Goal: Task Accomplishment & Management: Use online tool/utility

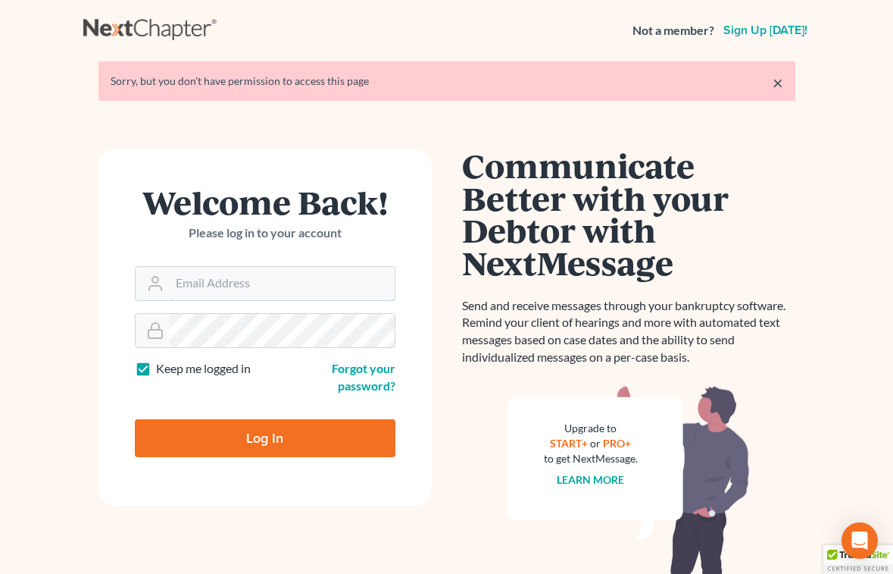
type input "[EMAIL_ADDRESS][DOMAIN_NAME]"
click at [229, 445] on input "Log In" at bounding box center [265, 438] width 261 height 38
type input "Thinking..."
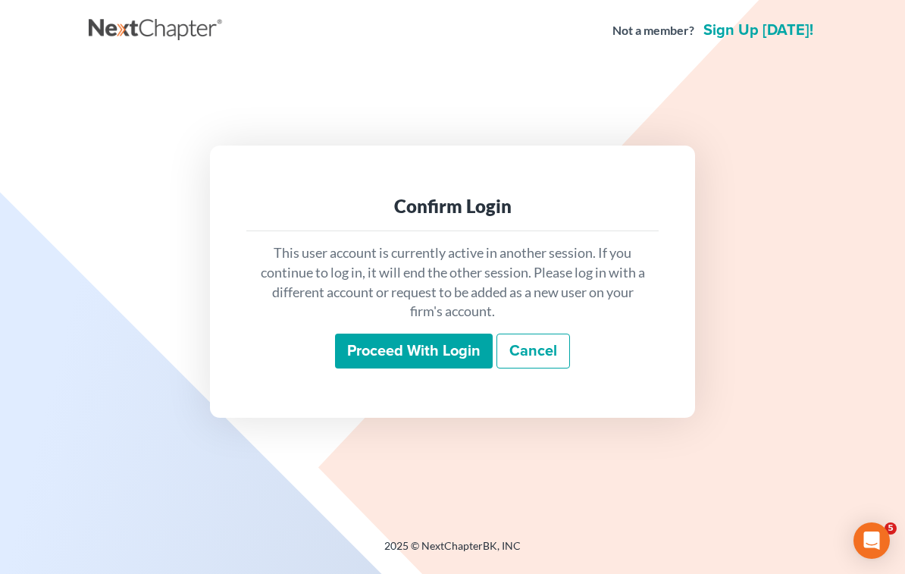
click at [374, 352] on input "Proceed with login" at bounding box center [414, 350] width 158 height 35
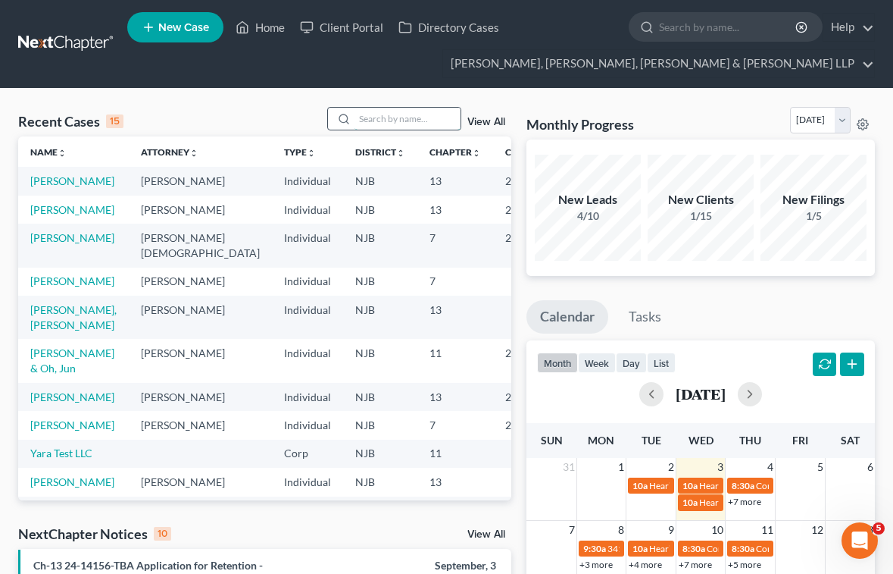
click at [380, 111] on input "search" at bounding box center [408, 119] width 106 height 22
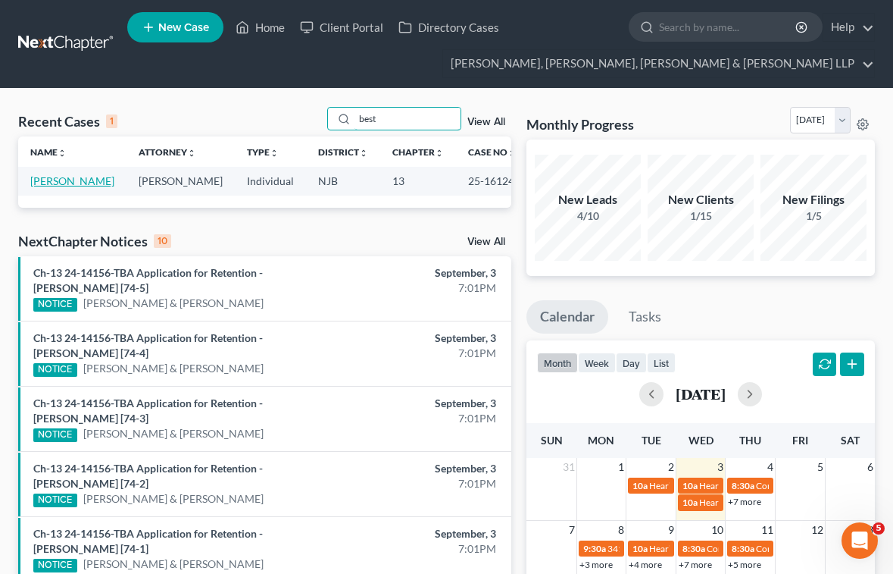
type input "best"
click at [54, 185] on link "Best, David" at bounding box center [72, 180] width 84 height 13
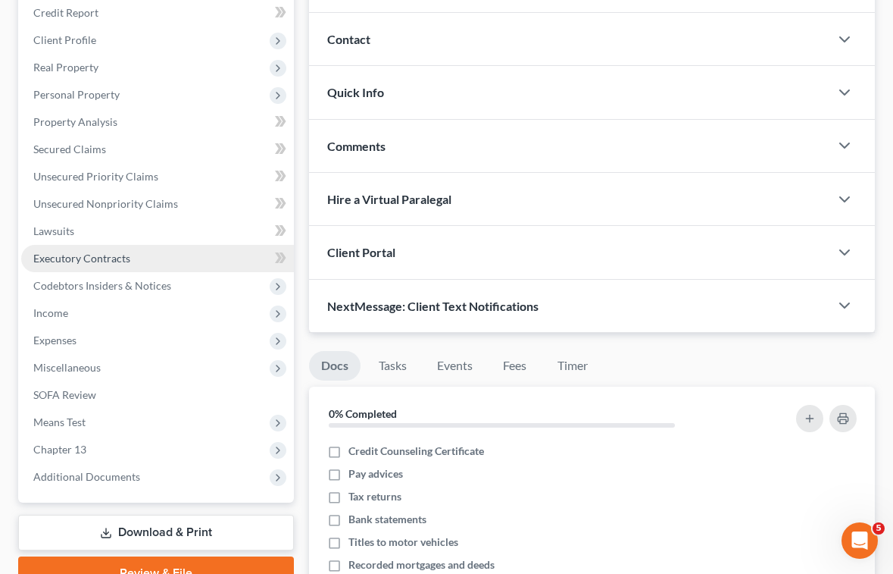
scroll to position [379, 0]
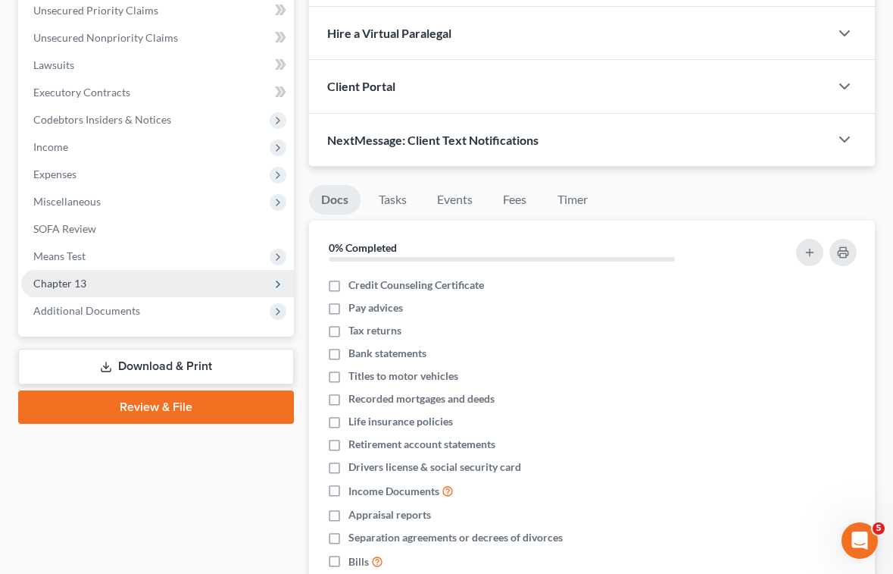
click at [55, 280] on span "Chapter 13" at bounding box center [59, 283] width 53 height 13
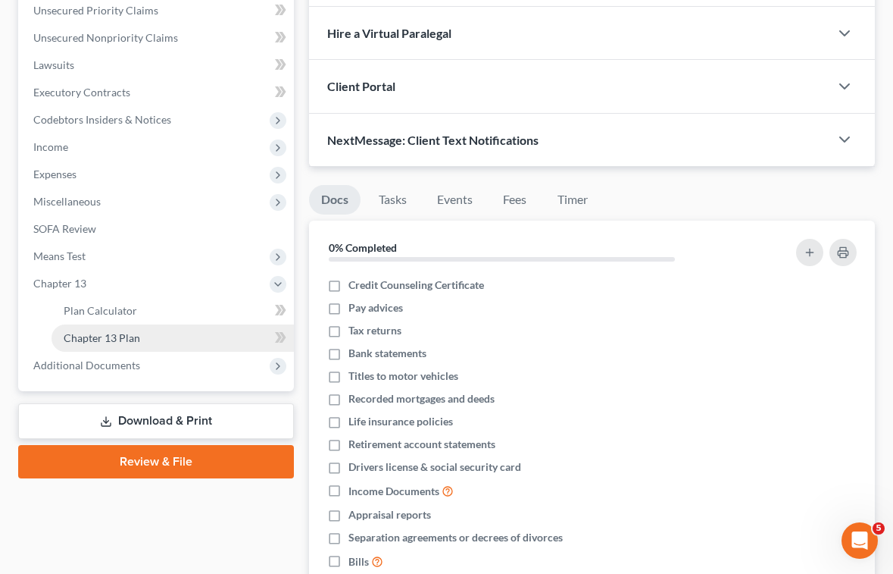
click at [109, 335] on span "Chapter 13 Plan" at bounding box center [102, 337] width 77 height 13
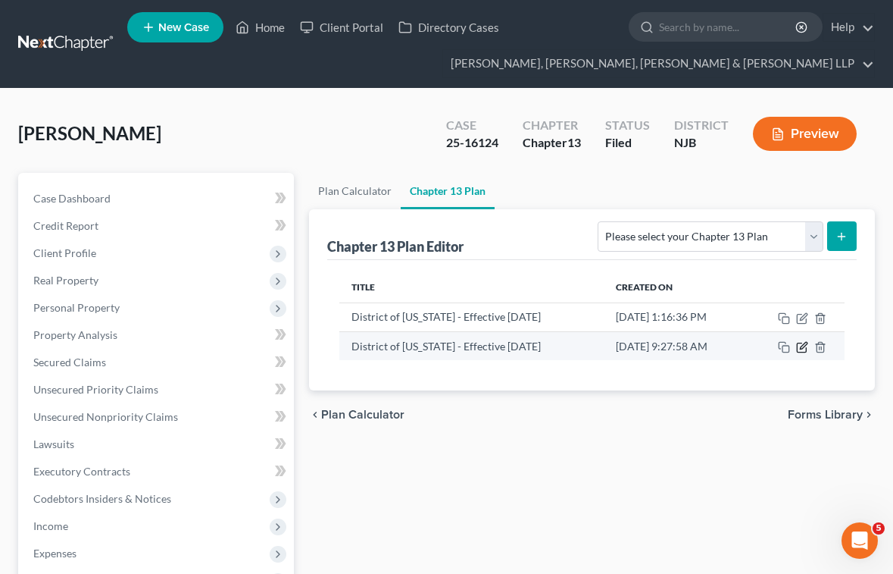
click at [803, 344] on icon "button" at bounding box center [802, 347] width 12 height 12
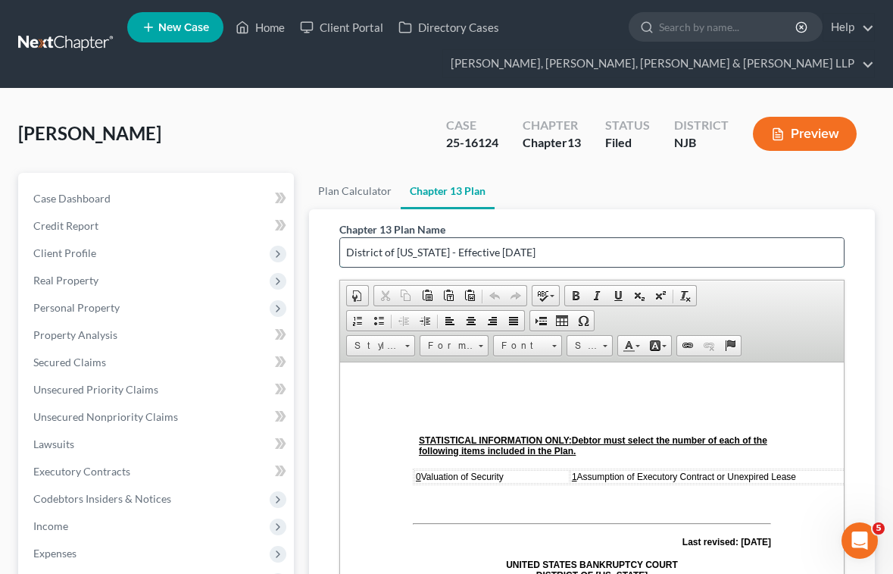
click at [615, 252] on input "District of New Jersey - Effective 11/14/2023" at bounding box center [592, 252] width 504 height 29
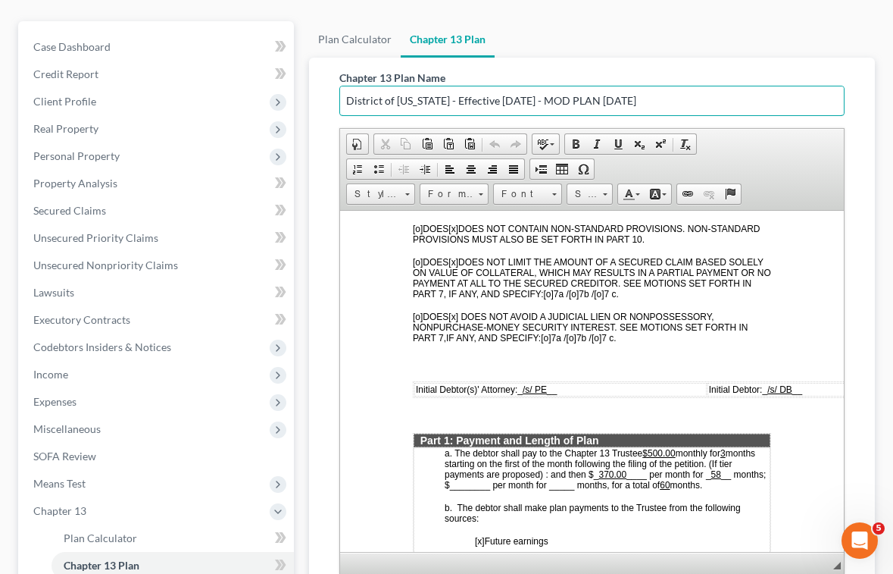
scroll to position [758, 0]
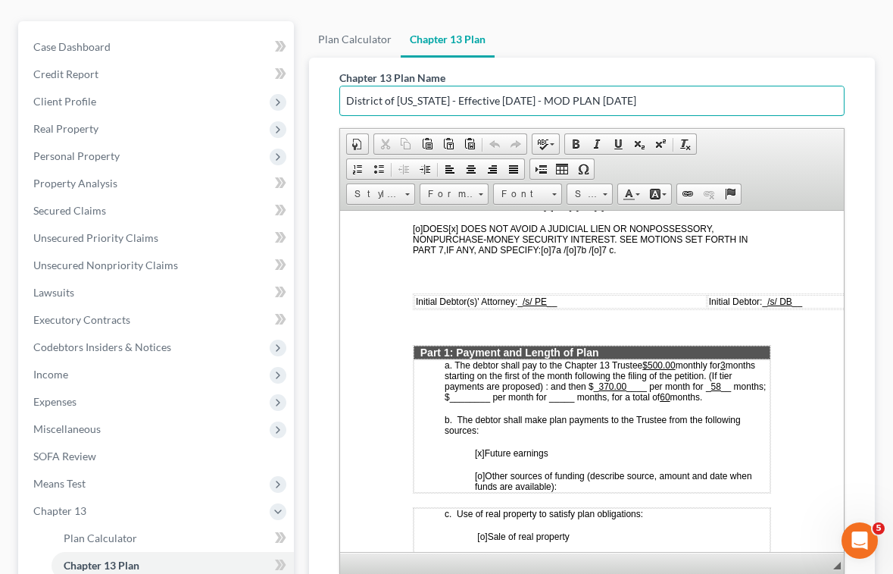
type input "District of New Jersey - Effective 11/14/2023 - MOD PLAN 09.03.2025"
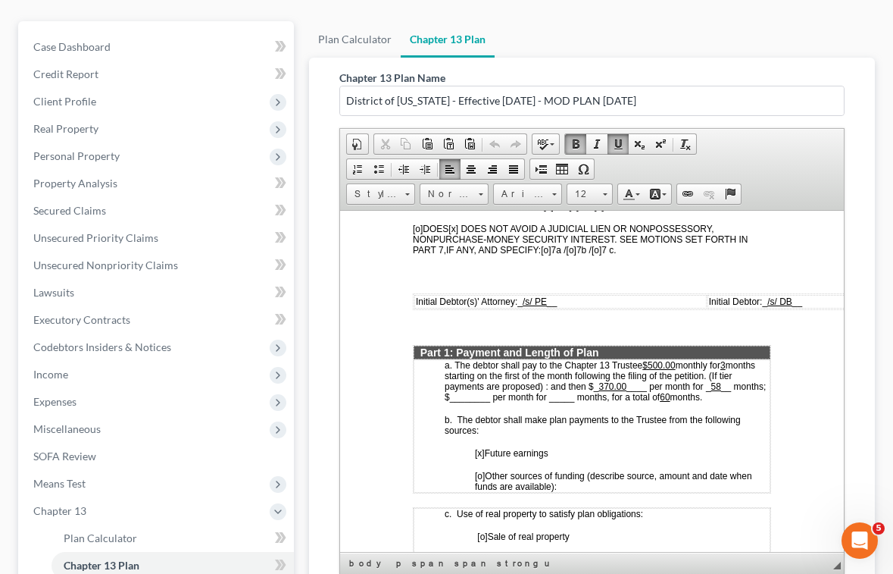
click at [721, 384] on u "58" at bounding box center [716, 385] width 10 height 11
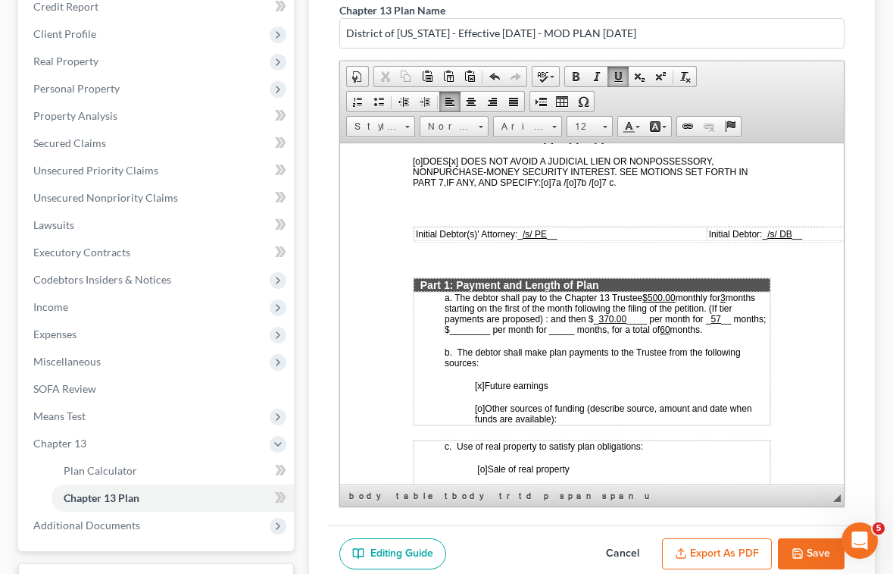
scroll to position [341, 0]
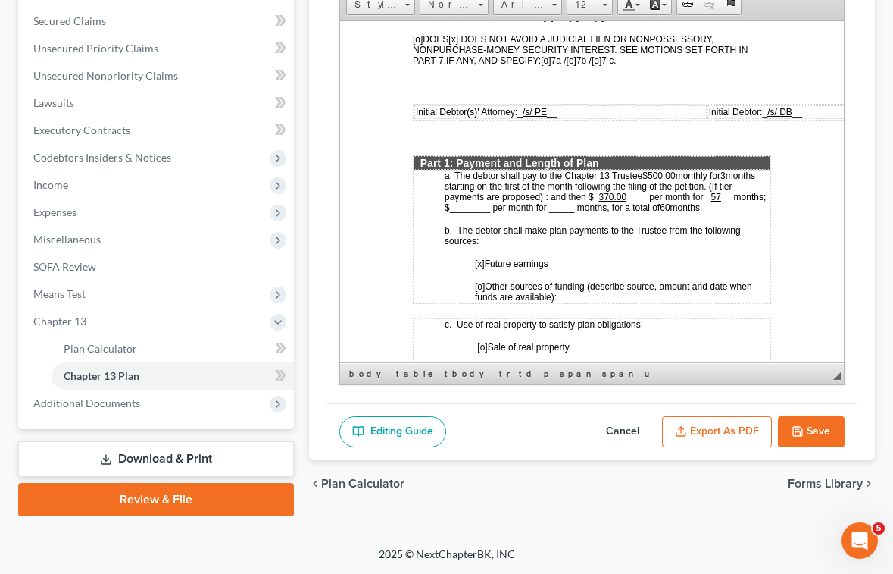
drag, startPoint x: 810, startPoint y: 418, endPoint x: 890, endPoint y: 534, distance: 141.1
click at [811, 428] on button "Save" at bounding box center [811, 432] width 67 height 32
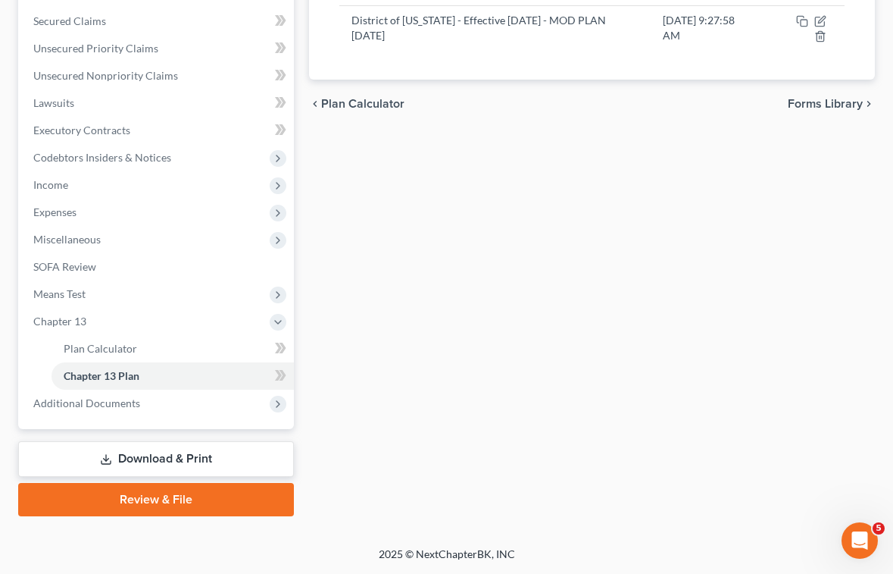
click at [370, 241] on div "Plan Calculator Chapter 13 Plan Chapter 13 Plan Editor Please select your Chapt…" at bounding box center [592, 174] width 581 height 684
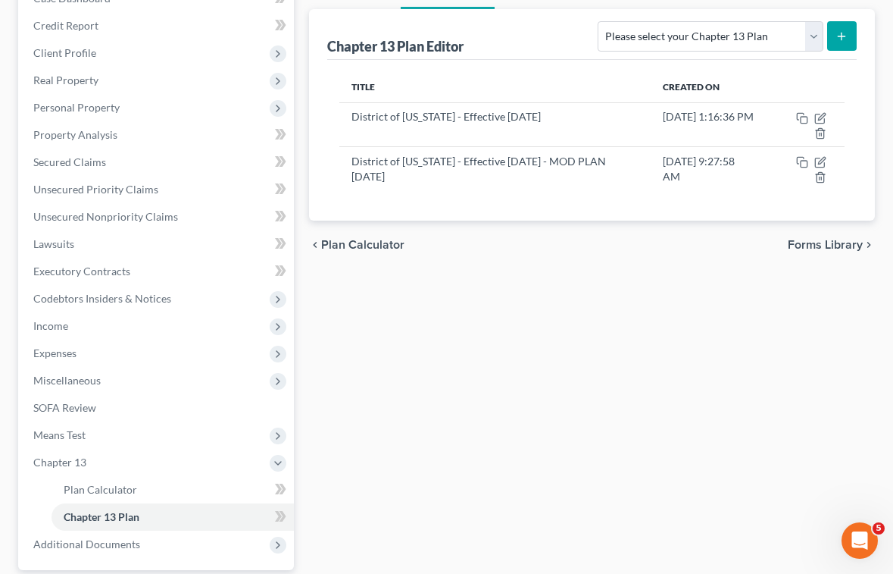
scroll to position [189, 0]
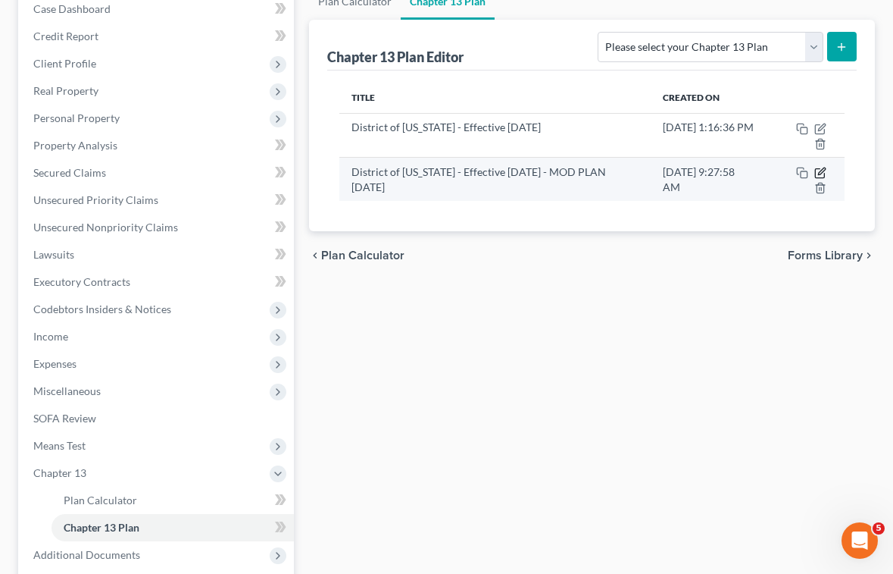
click at [821, 172] on icon "button" at bounding box center [821, 170] width 7 height 7
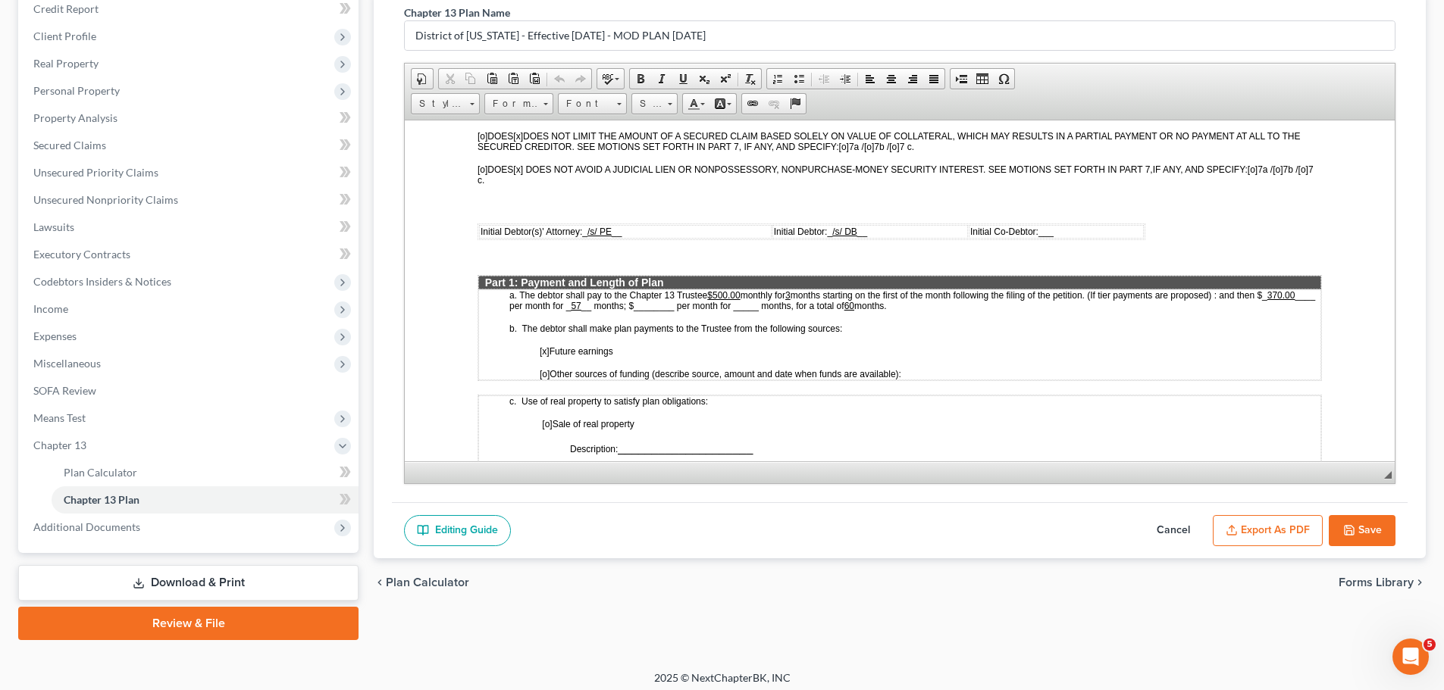
scroll to position [558, 0]
click at [904, 522] on button "Export as PDF" at bounding box center [1268, 531] width 110 height 32
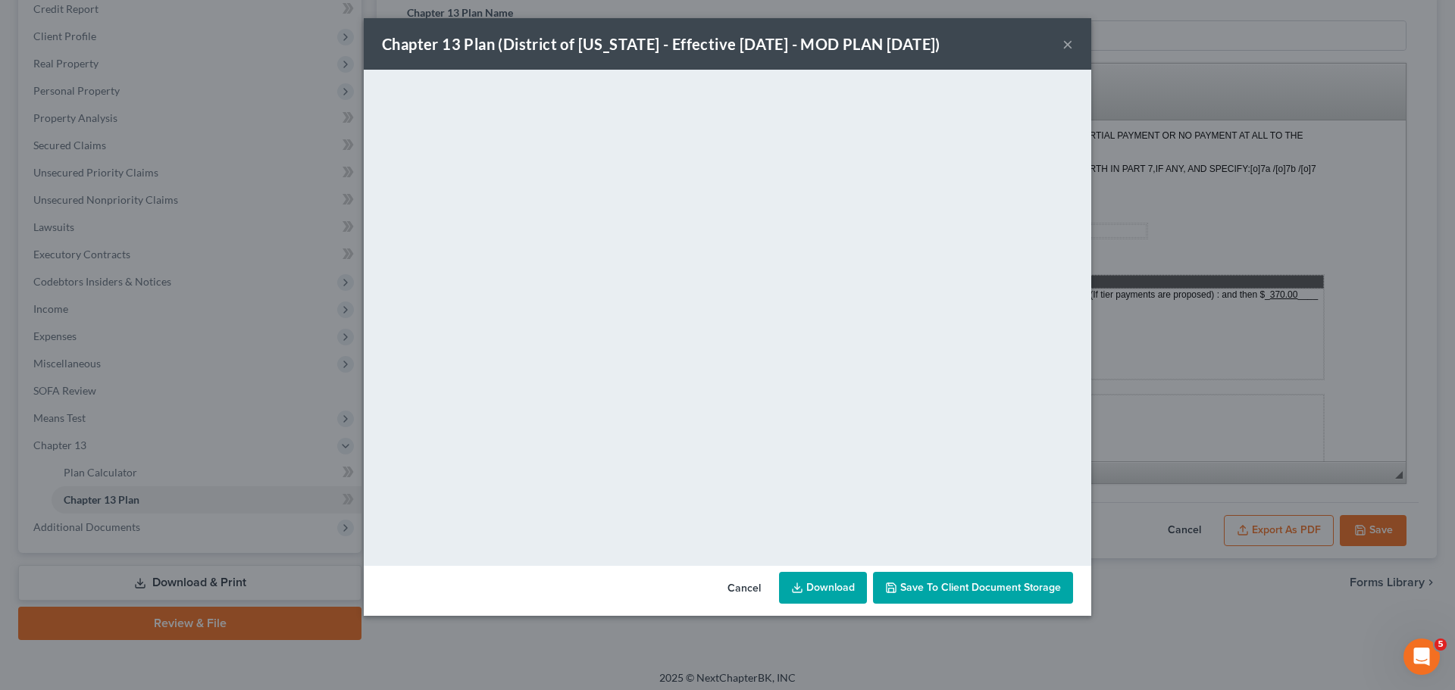
click at [734, 573] on button "Cancel" at bounding box center [744, 589] width 58 height 30
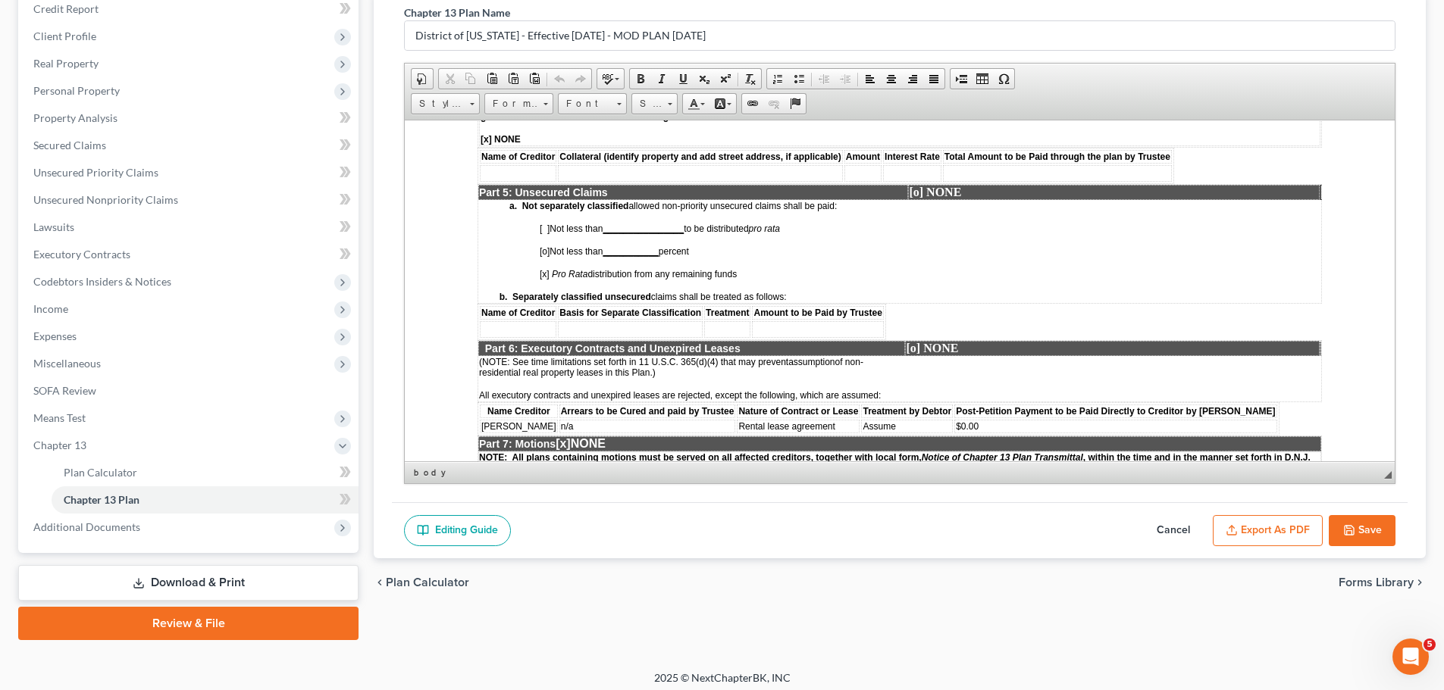
scroll to position [2528, 0]
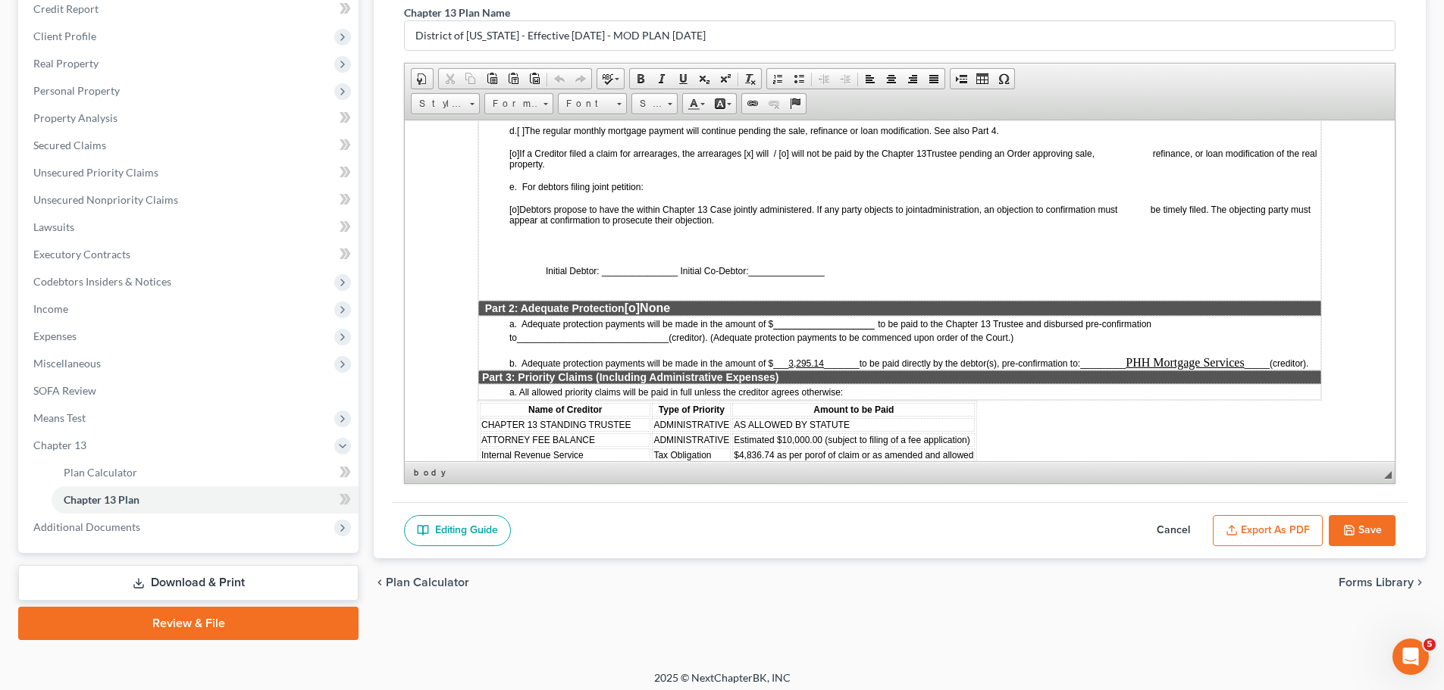
scroll to position [1088, 0]
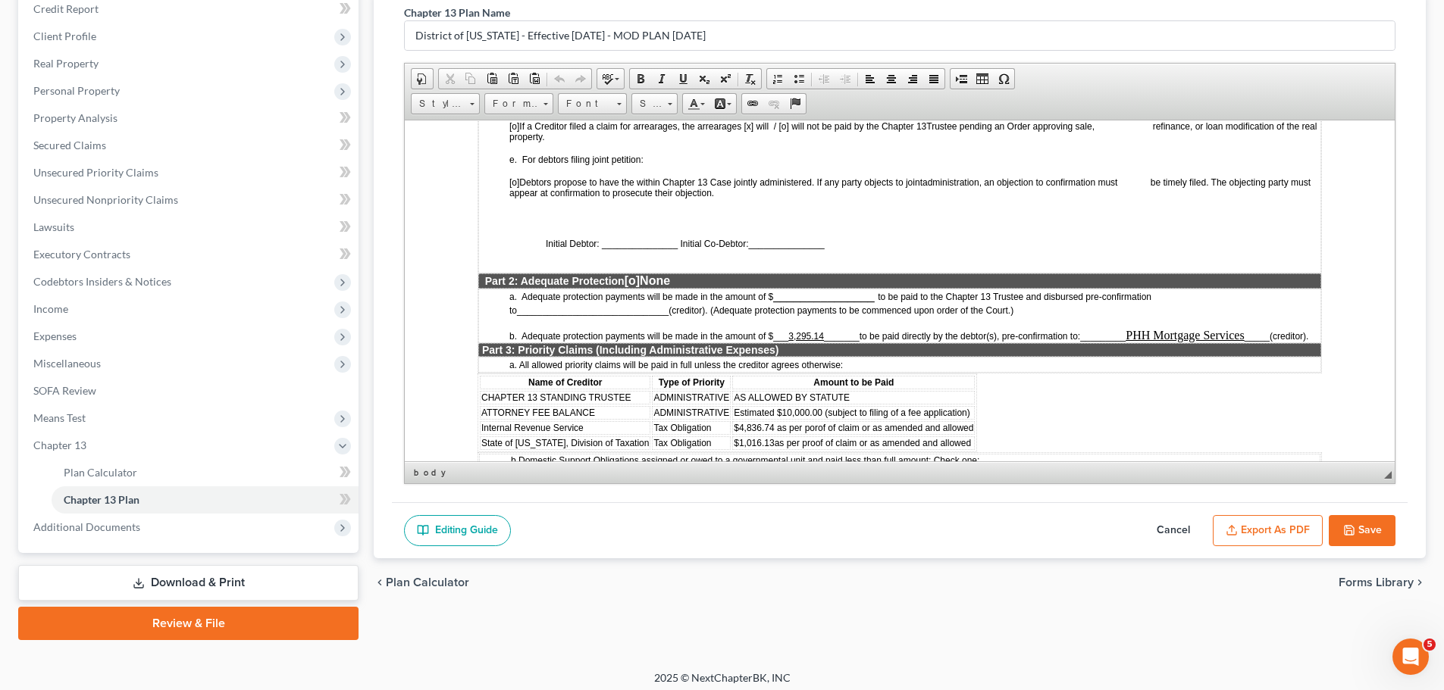
drag, startPoint x: 826, startPoint y: 333, endPoint x: 790, endPoint y: 338, distance: 35.9
click at [790, 338] on span "___ 3,295.14 _______" at bounding box center [816, 335] width 86 height 11
copy u "3,295.14"
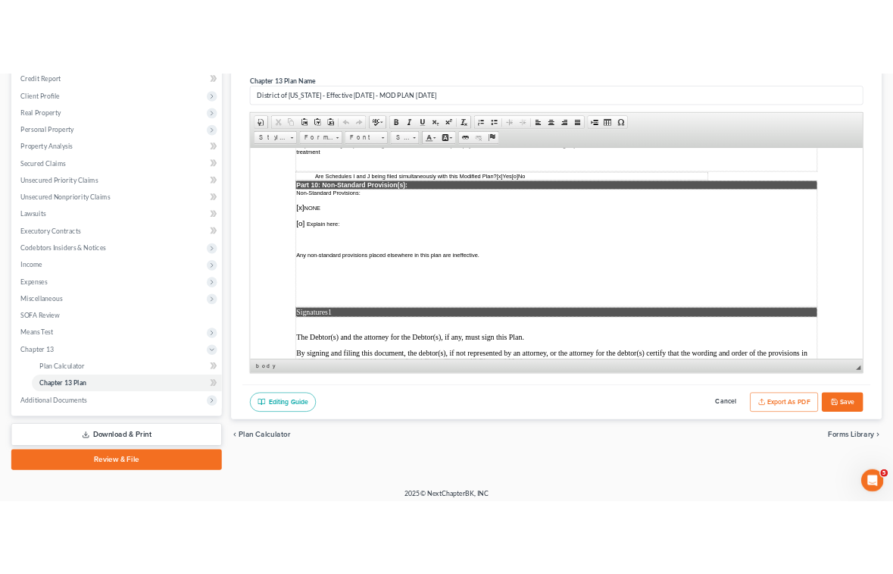
scroll to position [3741, 0]
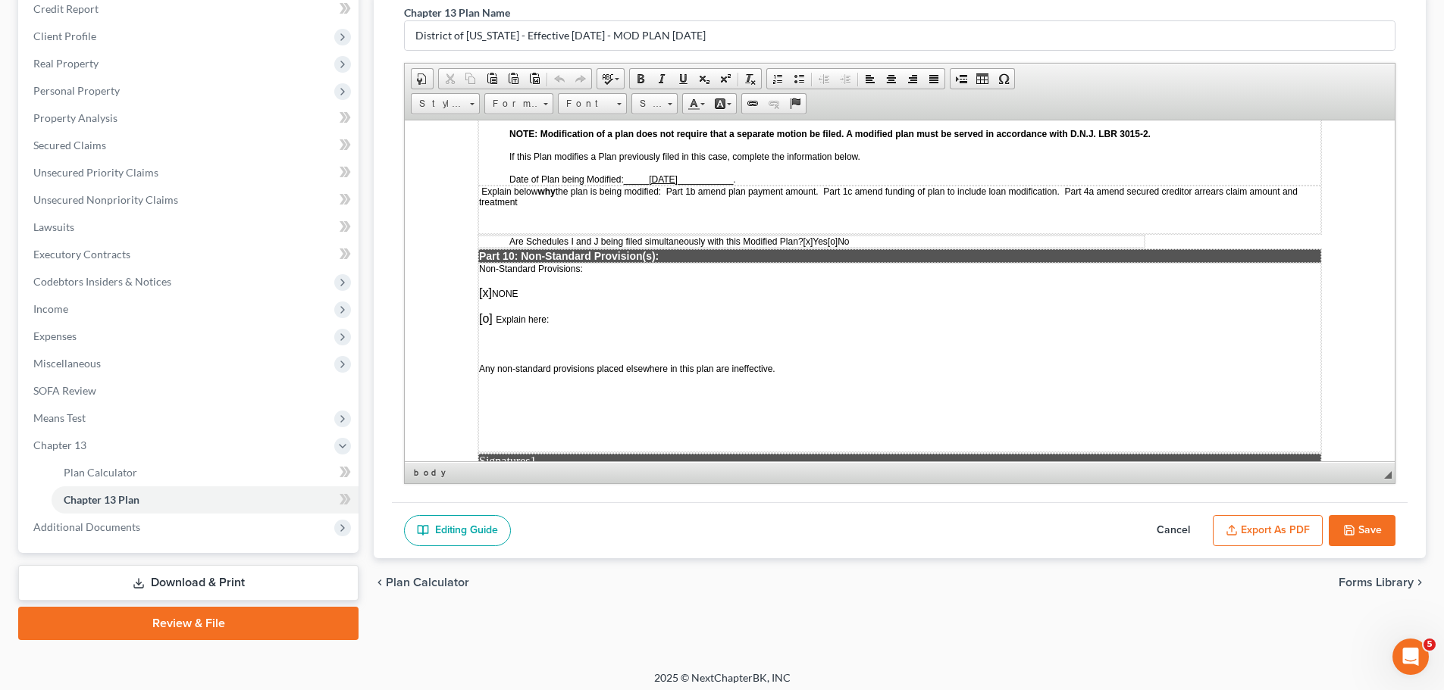
drag, startPoint x: 809, startPoint y: 343, endPoint x: 429, endPoint y: 232, distance: 395.7
click at [904, 530] on button "Export as PDF" at bounding box center [1268, 531] width 110 height 32
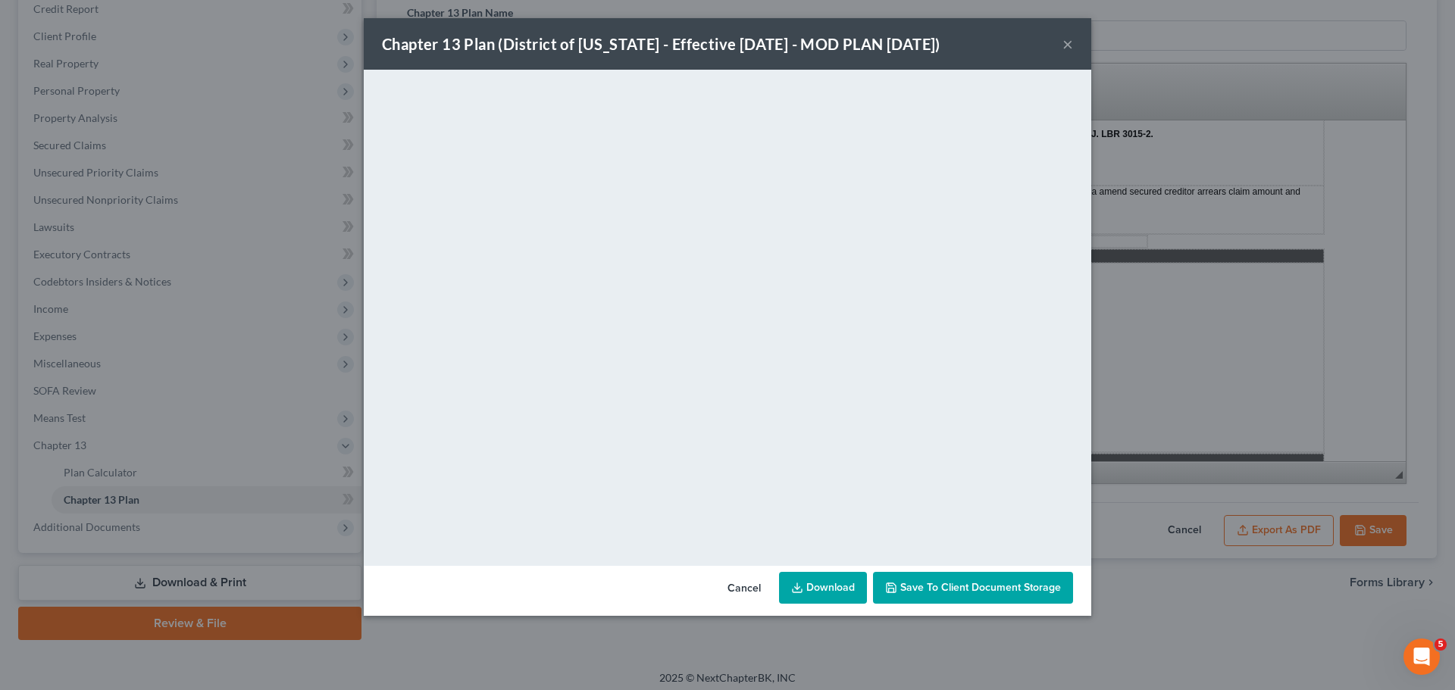
click at [740, 573] on button "Cancel" at bounding box center [744, 589] width 58 height 30
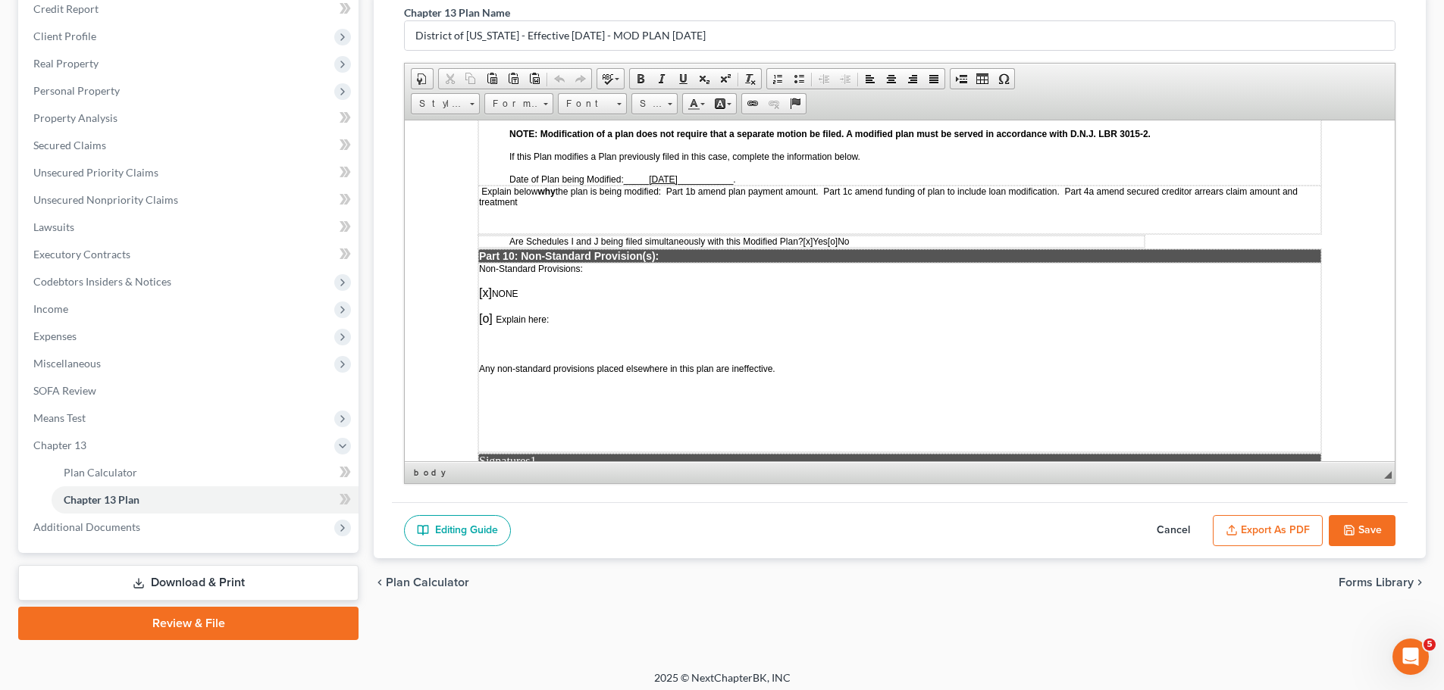
click at [904, 519] on button "Save" at bounding box center [1361, 531] width 67 height 32
